Goal: Transaction & Acquisition: Purchase product/service

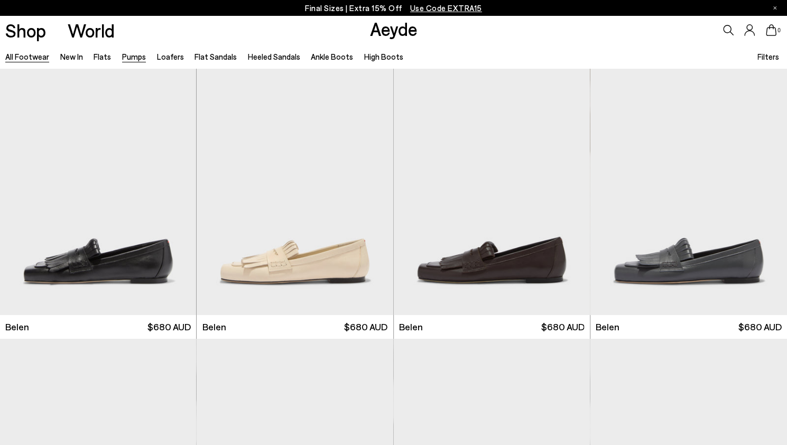
click at [135, 56] on link "Pumps" at bounding box center [134, 57] width 24 height 10
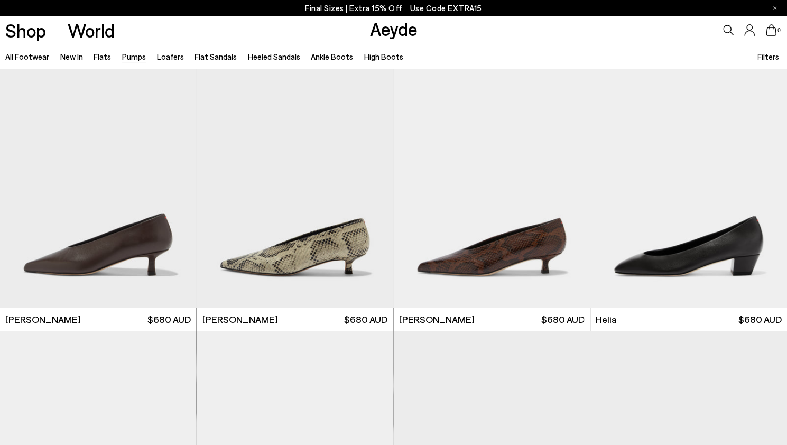
scroll to position [286, 0]
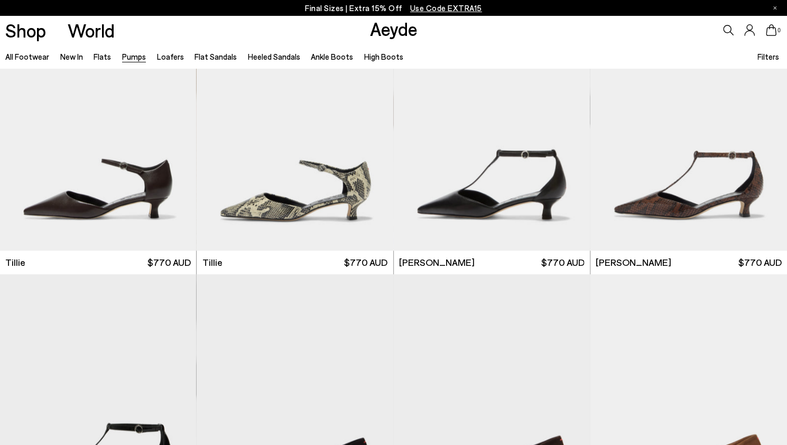
scroll to position [873, 0]
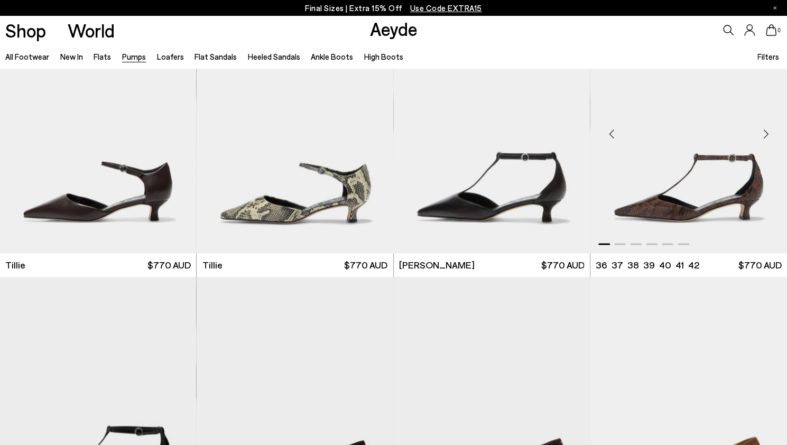
click at [764, 134] on div "Next slide" at bounding box center [766, 134] width 32 height 32
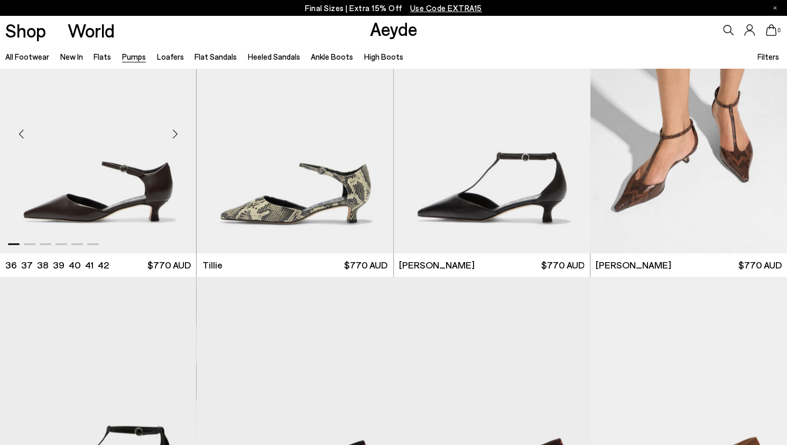
click at [175, 135] on div "Next slide" at bounding box center [175, 134] width 32 height 32
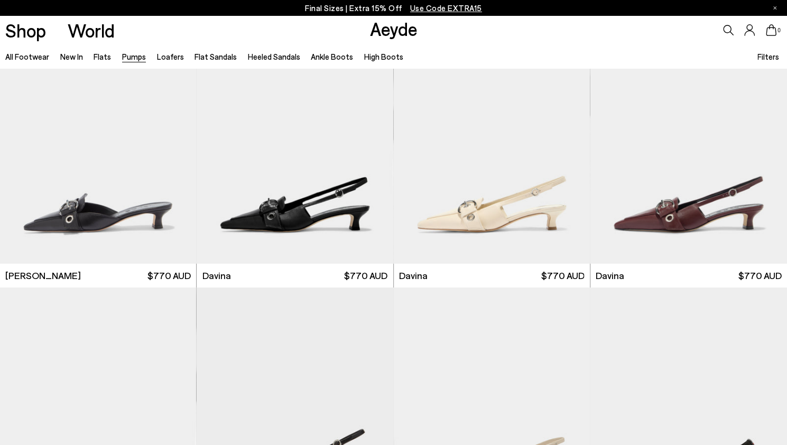
scroll to position [1945, 0]
click at [572, 141] on div "Next slide" at bounding box center [569, 144] width 32 height 32
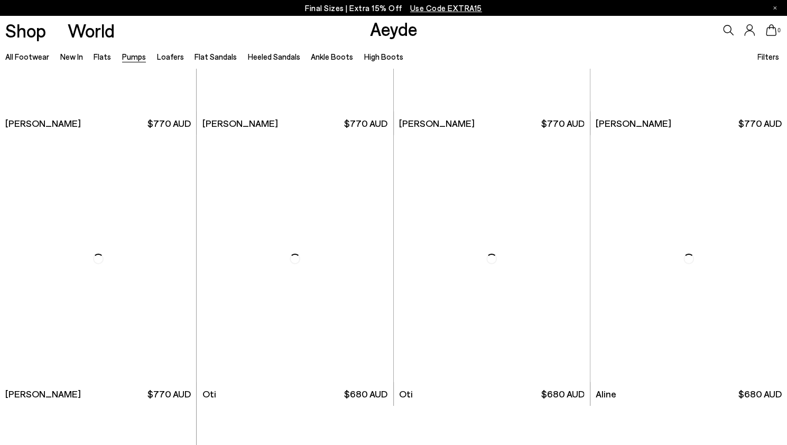
scroll to position [4317, 0]
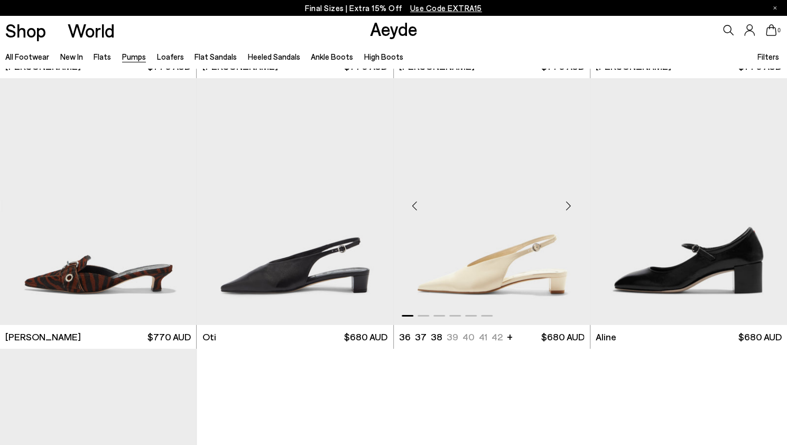
click at [566, 196] on div "Next slide" at bounding box center [569, 206] width 32 height 32
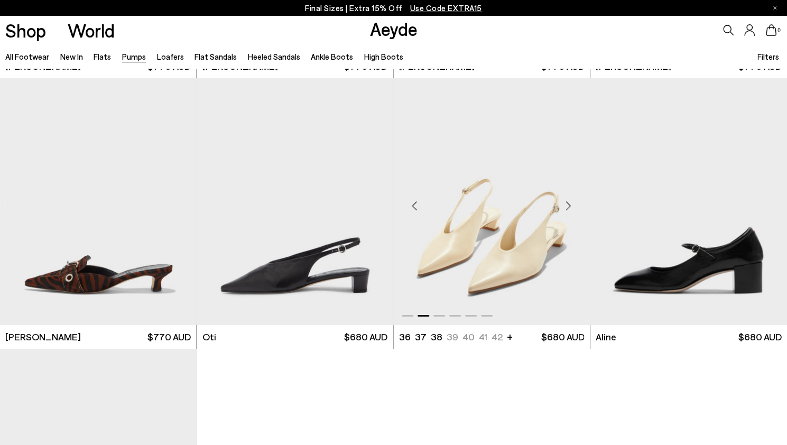
click at [566, 196] on div "Next slide" at bounding box center [569, 206] width 32 height 32
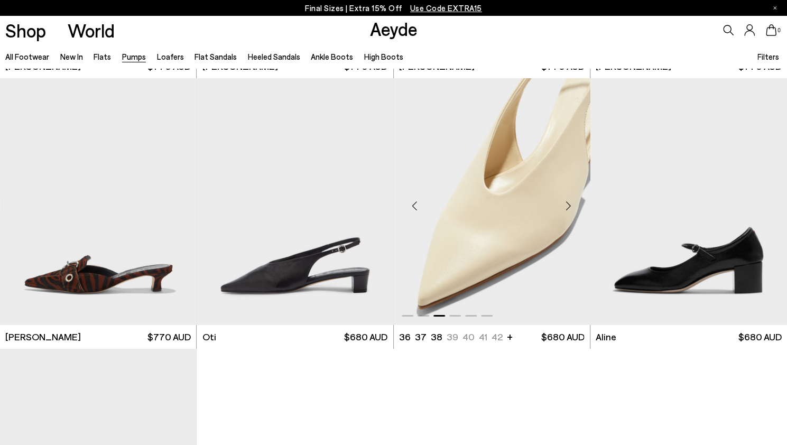
click at [566, 196] on div "Next slide" at bounding box center [569, 206] width 32 height 32
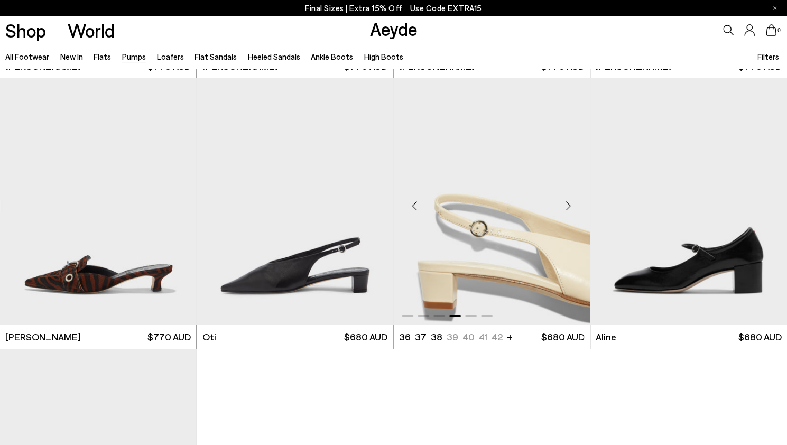
click at [566, 196] on div "Next slide" at bounding box center [569, 206] width 32 height 32
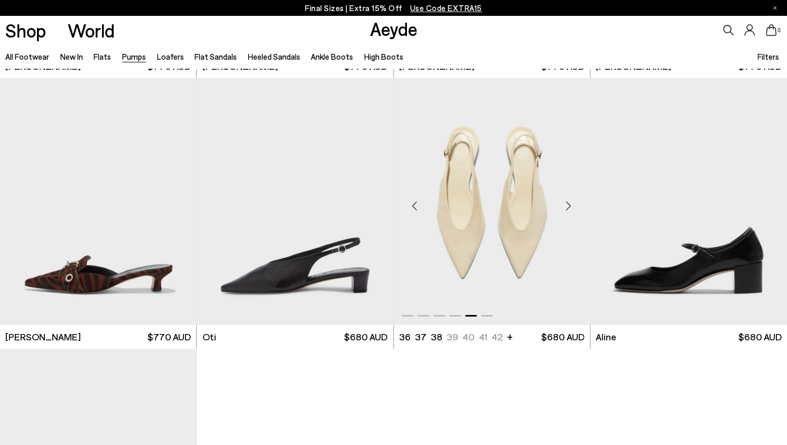
click at [566, 196] on div "Next slide" at bounding box center [569, 206] width 32 height 32
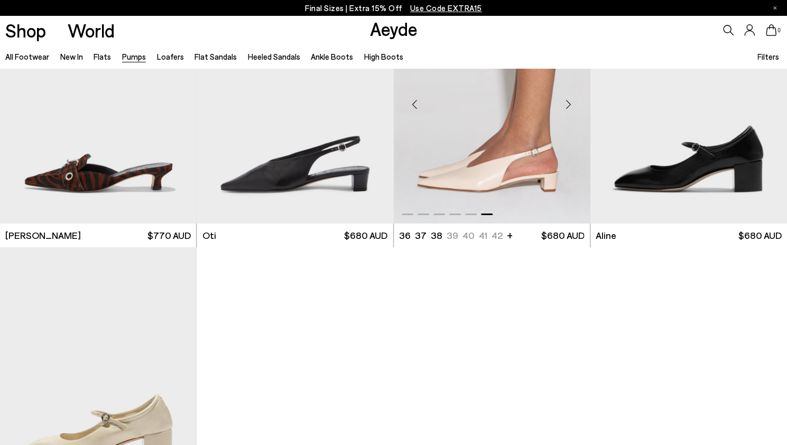
scroll to position [4562, 0]
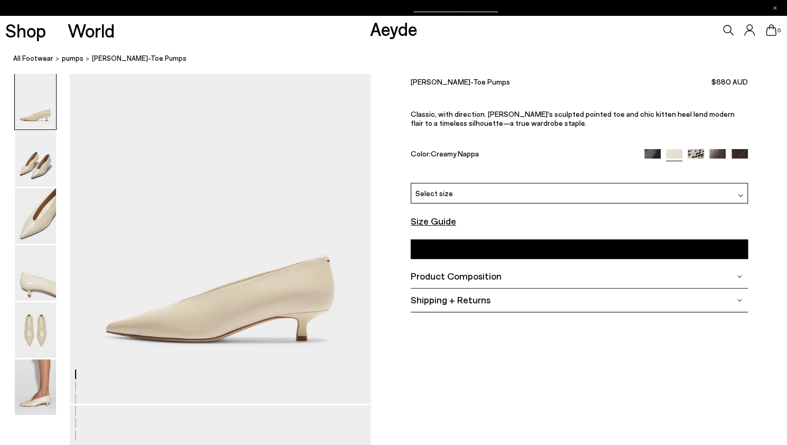
scroll to position [72, 0]
click at [32, 225] on img at bounding box center [35, 215] width 41 height 55
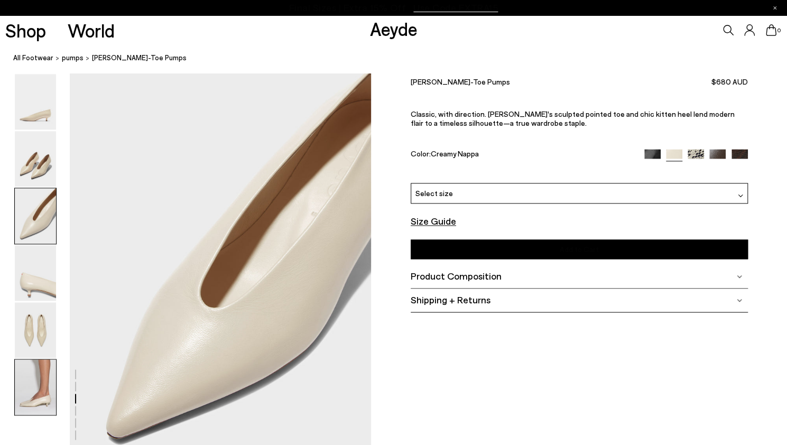
click at [30, 384] on img at bounding box center [35, 386] width 41 height 55
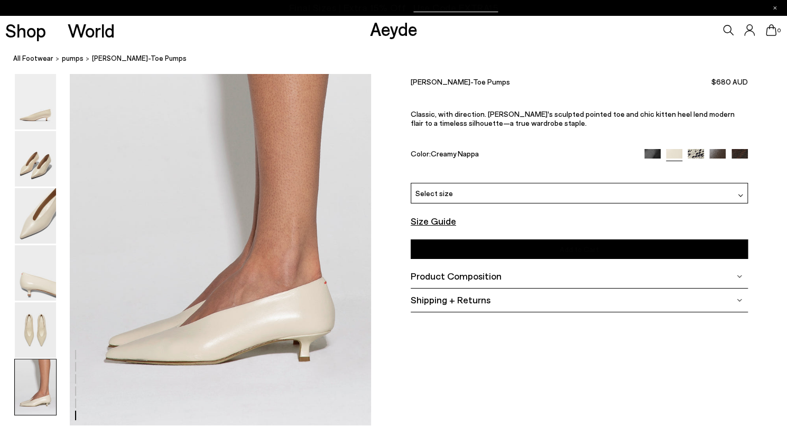
scroll to position [2090, 0]
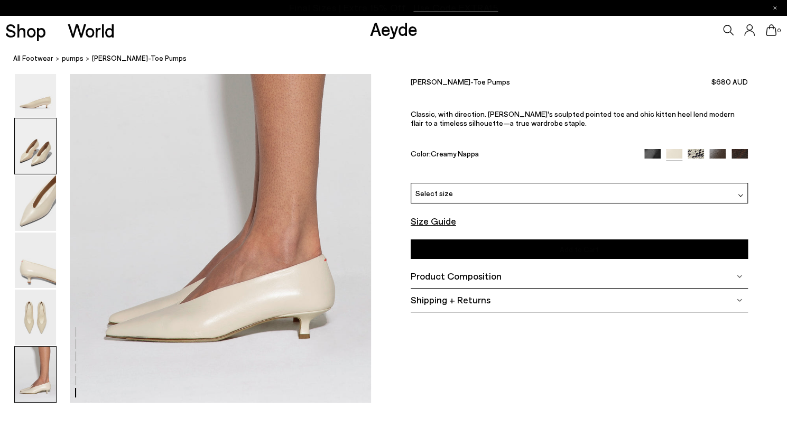
click at [35, 159] on img at bounding box center [35, 145] width 41 height 55
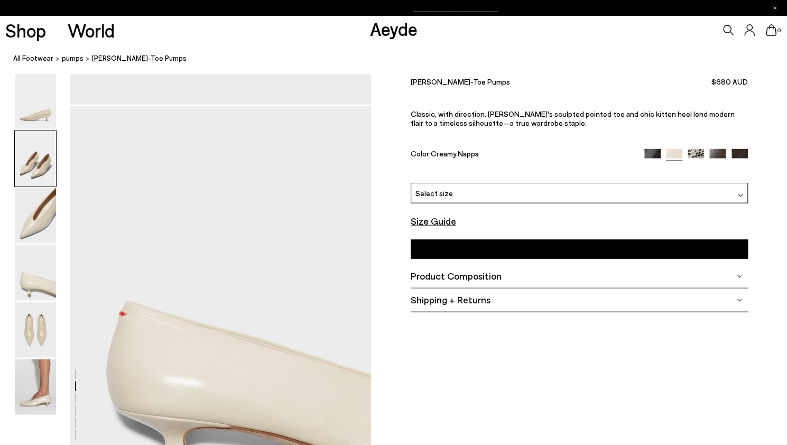
scroll to position [404, 0]
